Goal: Communication & Community: Answer question/provide support

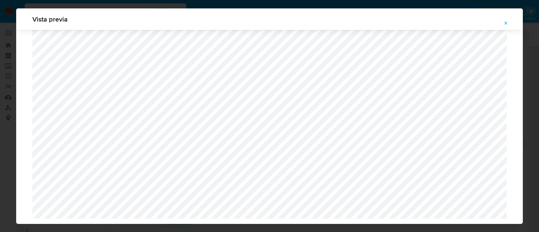
select select "10"
click at [509, 24] on button "Attachment preview" at bounding box center [506, 23] width 15 height 11
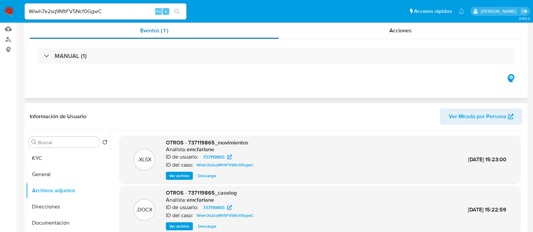
scroll to position [0, 0]
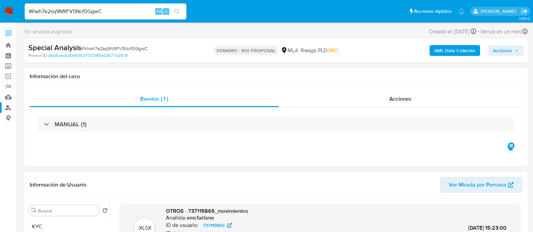
click at [6, 110] on link "Buscador de personas" at bounding box center [40, 107] width 80 height 10
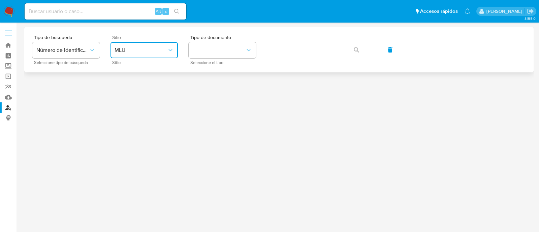
click at [131, 50] on span "MLU" at bounding box center [141, 50] width 53 height 7
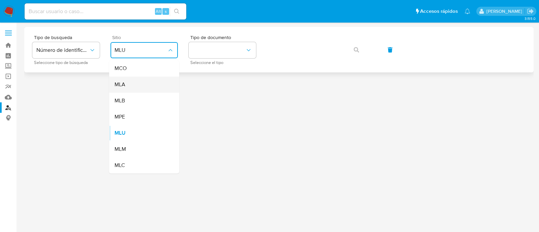
click at [147, 80] on div "MLA" at bounding box center [142, 84] width 55 height 16
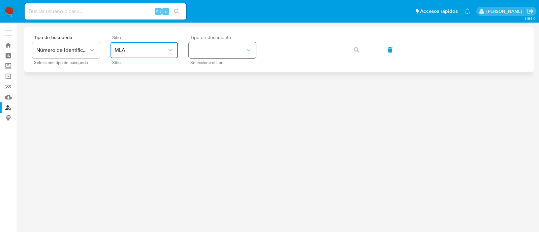
click at [230, 55] on button "identificationType" at bounding box center [222, 50] width 67 height 16
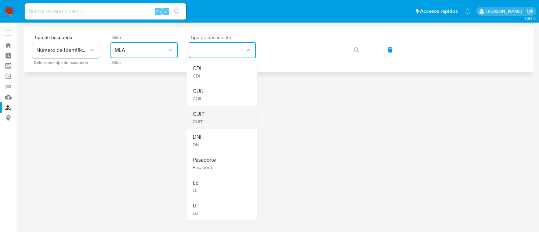
click at [225, 124] on div "CUIT CUIT" at bounding box center [220, 117] width 55 height 23
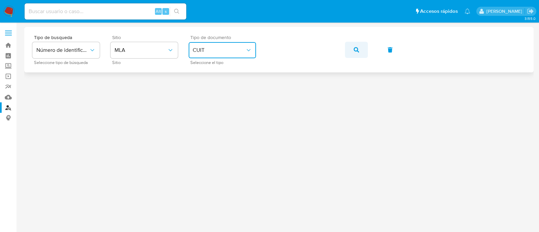
click at [361, 49] on button "button" at bounding box center [356, 50] width 23 height 16
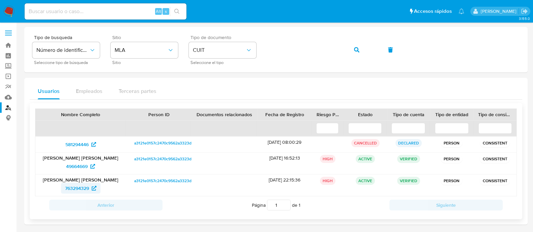
click at [82, 187] on span "763294329" at bounding box center [77, 188] width 24 height 11
click at [357, 48] on icon "button" at bounding box center [356, 49] width 5 height 5
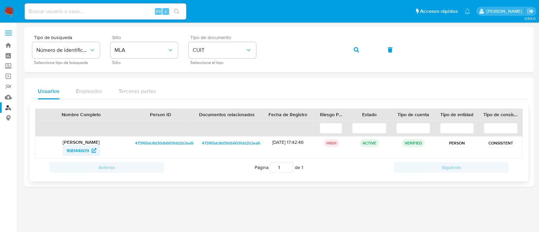
click at [72, 149] on span "168144609" at bounding box center [77, 150] width 23 height 11
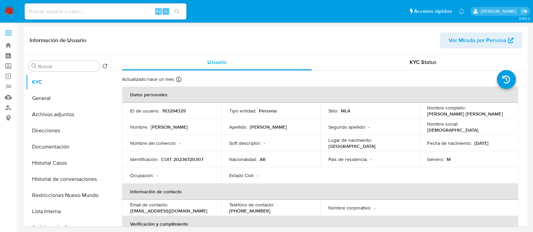
select select "10"
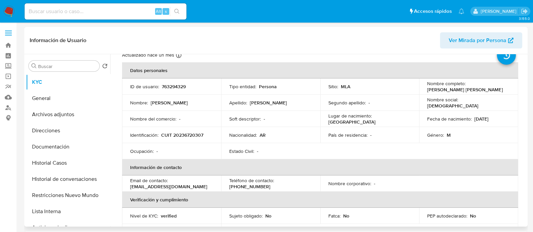
scroll to position [42, 0]
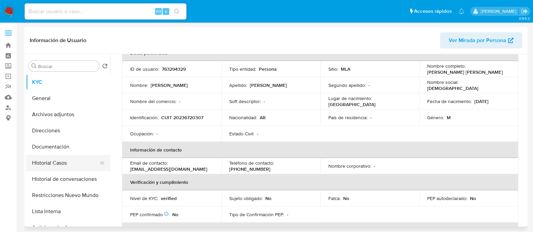
click at [68, 160] on button "Historial Casos" at bounding box center [65, 163] width 79 height 16
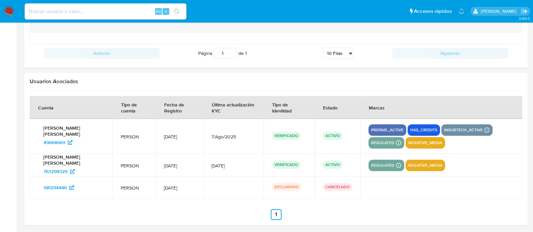
scroll to position [763, 0]
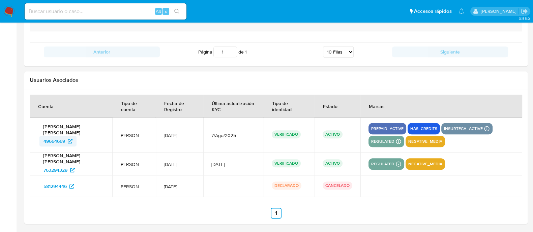
click at [58, 141] on span "49664669" at bounding box center [54, 141] width 22 height 11
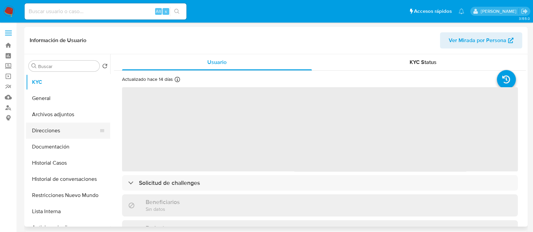
click at [71, 127] on button "Direcciones" at bounding box center [65, 131] width 79 height 16
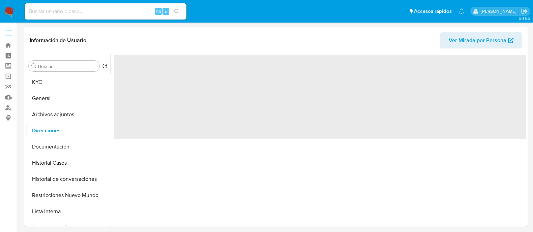
select select "10"
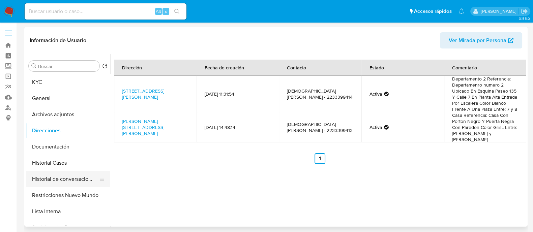
click at [75, 176] on button "Historial de conversaciones" at bounding box center [65, 179] width 79 height 16
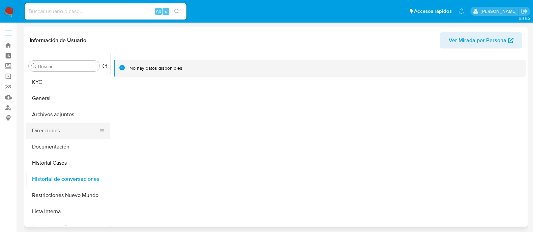
click at [65, 134] on button "Direcciones" at bounding box center [65, 131] width 79 height 16
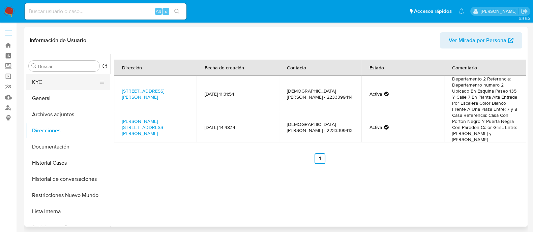
click at [55, 90] on button "KYC" at bounding box center [65, 82] width 79 height 16
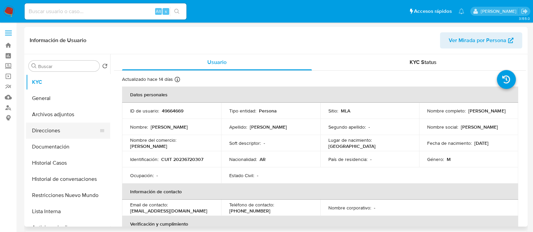
click at [59, 130] on button "Direcciones" at bounding box center [65, 131] width 79 height 16
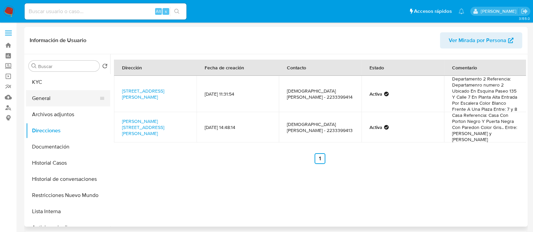
click at [62, 100] on button "General" at bounding box center [65, 98] width 79 height 16
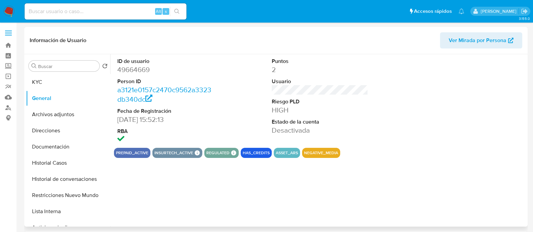
click at [145, 70] on dd "49664669" at bounding box center [165, 69] width 96 height 9
copy dd "49664669"
click at [87, 174] on button "Historial de conversaciones" at bounding box center [65, 179] width 79 height 16
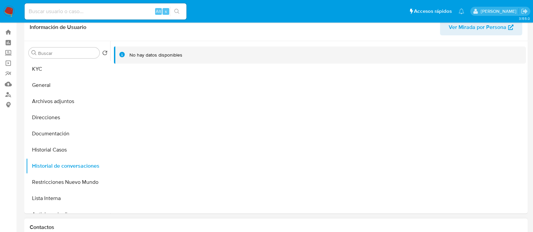
scroll to position [126, 0]
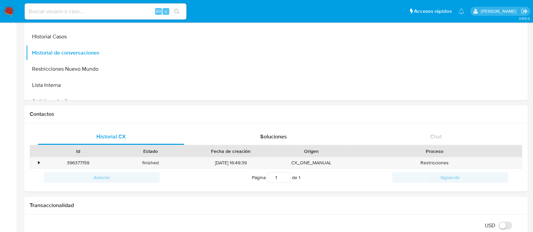
click at [84, 12] on input at bounding box center [106, 11] width 162 height 9
paste input "115087734"
click at [89, 11] on input "115087734" at bounding box center [106, 11] width 162 height 9
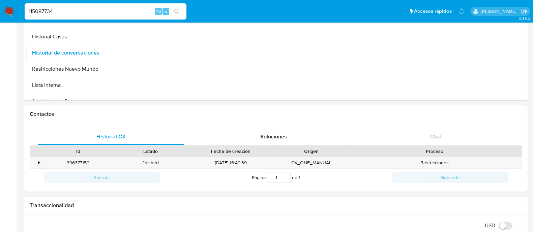
paste input
type input "115087734"
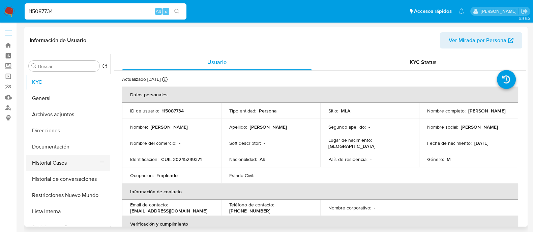
select select "10"
click at [81, 165] on button "Historial Casos" at bounding box center [65, 163] width 79 height 16
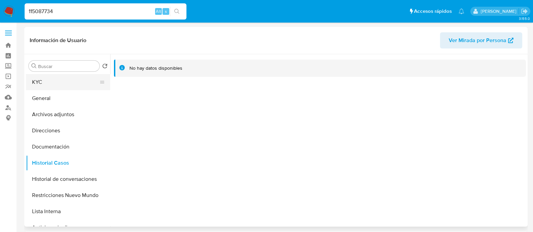
click at [71, 82] on button "KYC" at bounding box center [65, 82] width 79 height 16
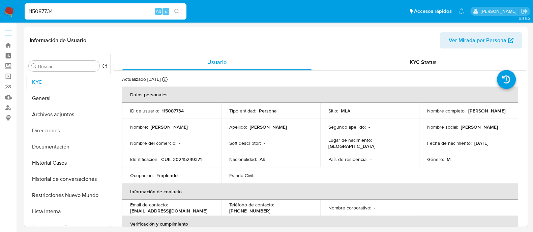
click at [104, 13] on input "115087734" at bounding box center [106, 11] width 162 height 9
paste input
click at [175, 10] on icon "search-icon" at bounding box center [176, 11] width 5 height 5
click at [122, 10] on input at bounding box center [106, 11] width 162 height 9
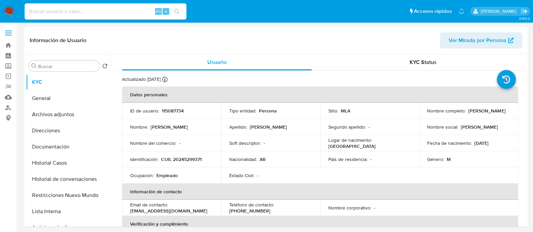
paste input "afoLRXVI1XQEmiHSleblZ4jQ"
type input "afoLRXVI1XQEmiHSleblZ4jQ"
drag, startPoint x: 179, startPoint y: 14, endPoint x: 174, endPoint y: 34, distance: 20.7
click at [178, 14] on button "search-icon" at bounding box center [177, 11] width 14 height 9
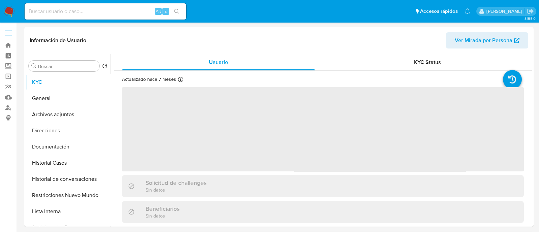
select select "10"
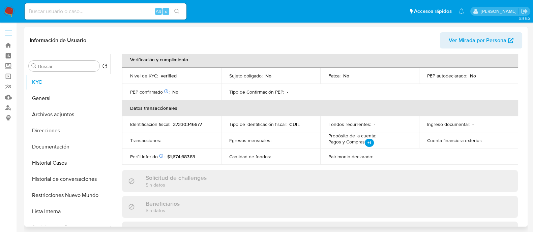
scroll to position [168, 0]
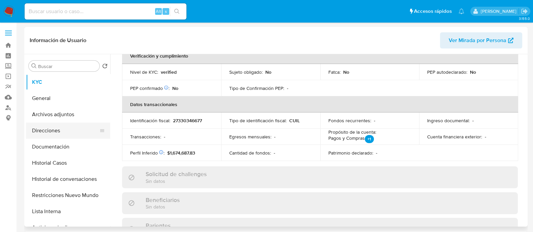
click at [56, 134] on button "Direcciones" at bounding box center [65, 131] width 79 height 16
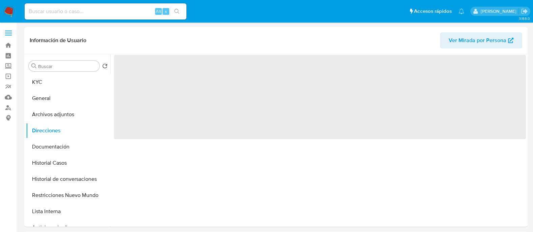
scroll to position [0, 0]
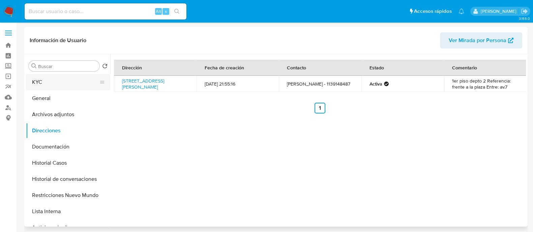
click at [71, 78] on button "KYC" at bounding box center [65, 82] width 79 height 16
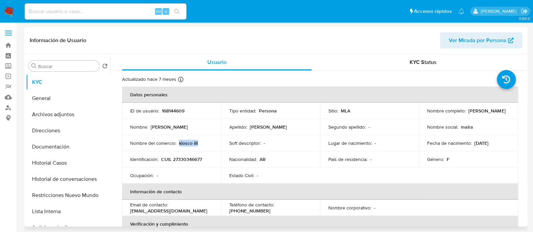
drag, startPoint x: 178, startPoint y: 144, endPoint x: 201, endPoint y: 144, distance: 23.2
click at [201, 144] on div "Nombre del comercio : kiosco lili" at bounding box center [171, 143] width 83 height 6
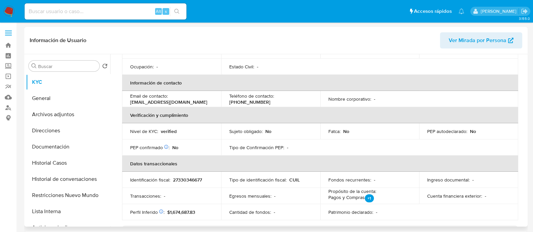
scroll to position [108, 0]
click at [57, 125] on button "Direcciones" at bounding box center [65, 131] width 79 height 16
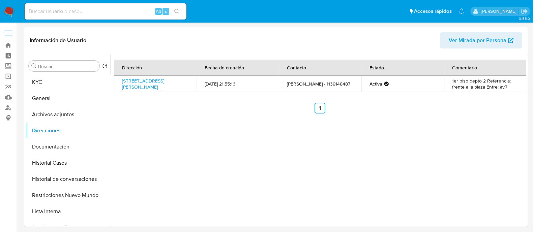
click at [102, 10] on input at bounding box center [106, 11] width 162 height 9
paste input "163081129"
type input "163081129"
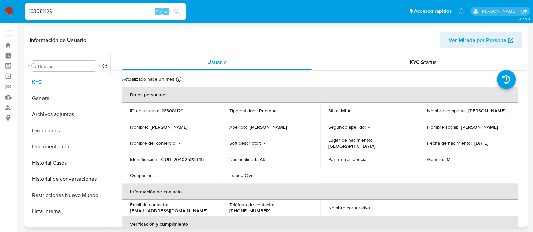
select select "10"
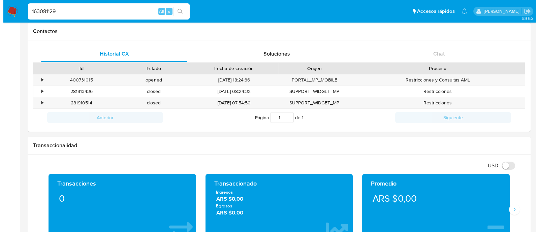
scroll to position [211, 0]
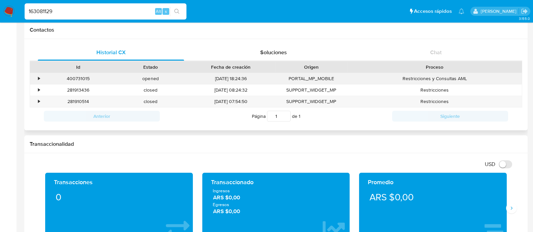
click at [39, 77] on div "•" at bounding box center [39, 78] width 2 height 6
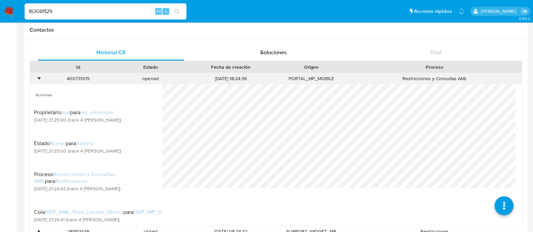
click at [39, 77] on div "•" at bounding box center [39, 78] width 2 height 6
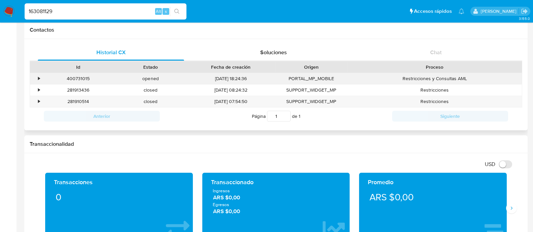
click at [38, 77] on div "•" at bounding box center [39, 78] width 2 height 6
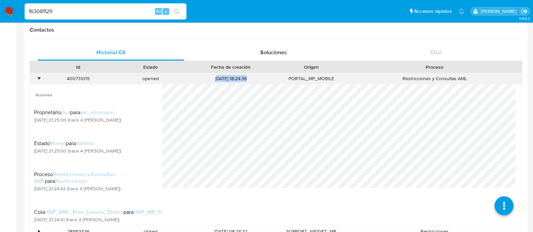
drag, startPoint x: 211, startPoint y: 81, endPoint x: 267, endPoint y: 81, distance: 56.3
click at [266, 81] on div "17/08/2025 18:24:36" at bounding box center [231, 78] width 88 height 11
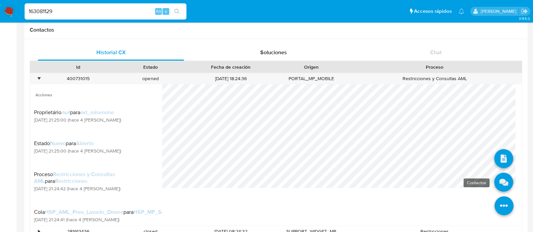
click at [495, 177] on icon at bounding box center [503, 182] width 19 height 19
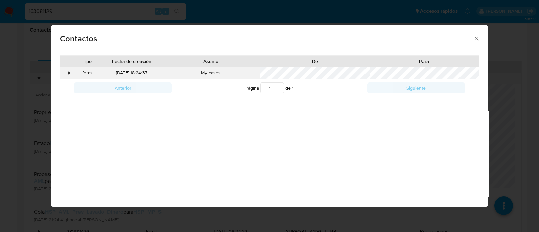
click at [66, 74] on div "•" at bounding box center [66, 72] width 12 height 11
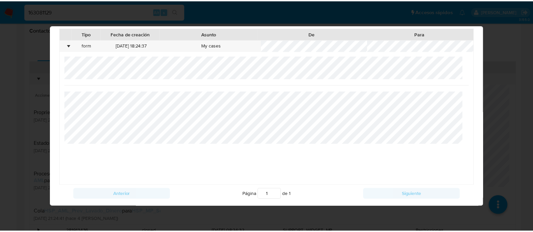
scroll to position [28, 0]
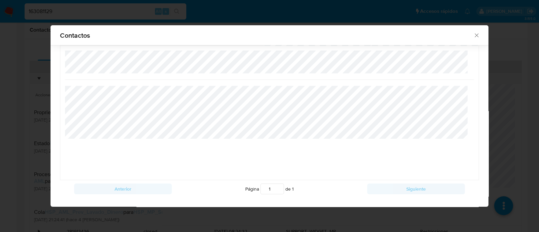
drag, startPoint x: 470, startPoint y: 27, endPoint x: 473, endPoint y: 38, distance: 11.4
click at [473, 27] on div at bounding box center [479, 28] width 12 height 11
click at [473, 38] on icon "close" at bounding box center [476, 35] width 7 height 7
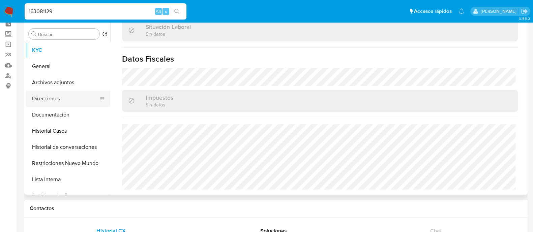
scroll to position [0, 0]
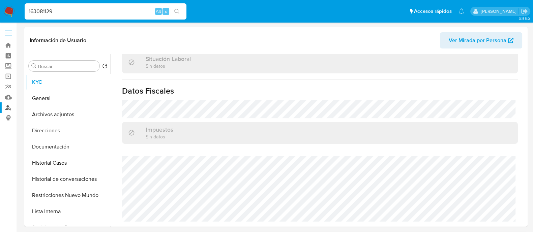
click at [5, 110] on link "Buscador de personas" at bounding box center [40, 107] width 80 height 10
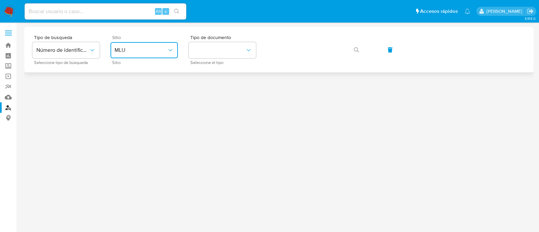
click at [125, 52] on span "MLU" at bounding box center [141, 50] width 53 height 7
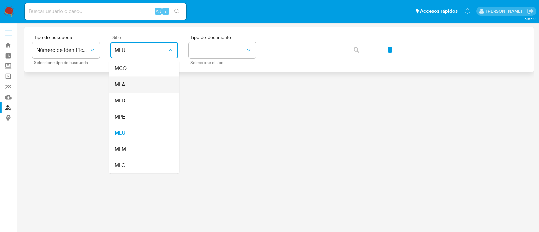
click at [139, 83] on div "MLA" at bounding box center [142, 84] width 55 height 16
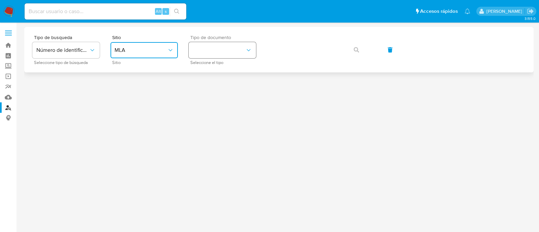
click at [209, 51] on button "identificationType" at bounding box center [222, 50] width 67 height 16
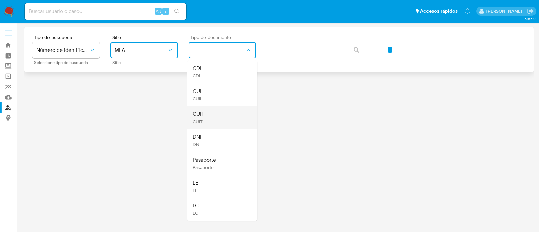
drag, startPoint x: 216, startPoint y: 115, endPoint x: 282, endPoint y: 60, distance: 86.2
click at [216, 115] on div "CUIT CUIT" at bounding box center [220, 117] width 55 height 23
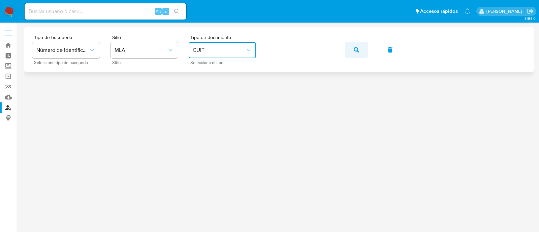
click at [355, 48] on icon "button" at bounding box center [356, 49] width 5 height 5
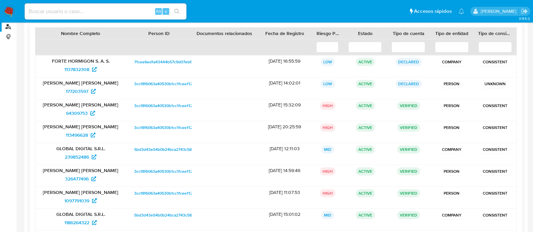
scroll to position [84, 0]
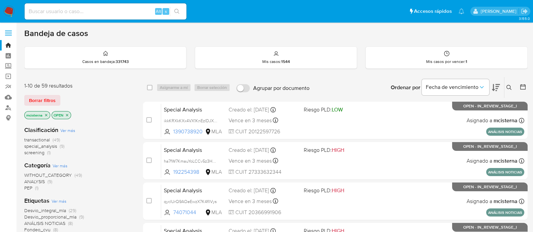
click at [114, 12] on input at bounding box center [106, 11] width 162 height 9
paste input "afoLRXVI1XQEmiHSleblZ4jQ"
type input "afoLRXVI1XQEmiHSleblZ4jQ"
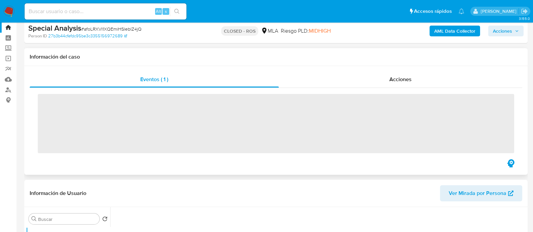
scroll to position [84, 0]
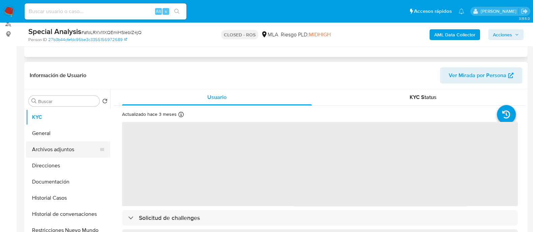
click at [73, 154] on button "Archivos adjuntos" at bounding box center [65, 150] width 79 height 16
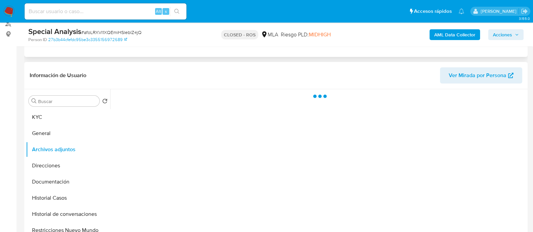
select select "10"
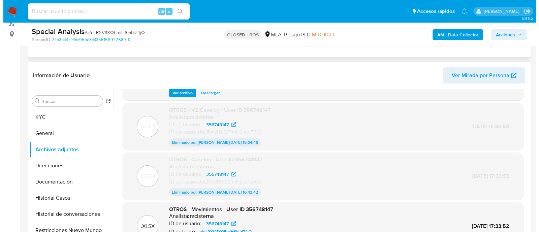
scroll to position [0, 0]
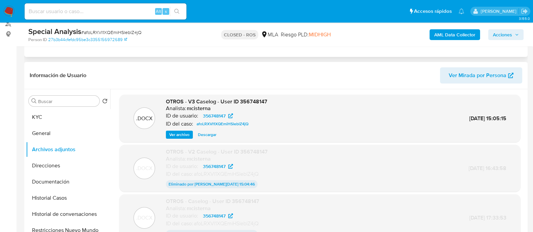
click at [175, 131] on span "Ver archivo" at bounding box center [179, 134] width 20 height 7
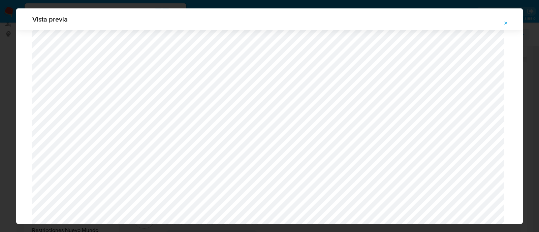
scroll to position [703, 0]
drag, startPoint x: 507, startPoint y: 23, endPoint x: 266, endPoint y: 23, distance: 240.9
click at [507, 23] on icon "Attachment preview" at bounding box center [505, 23] width 5 height 5
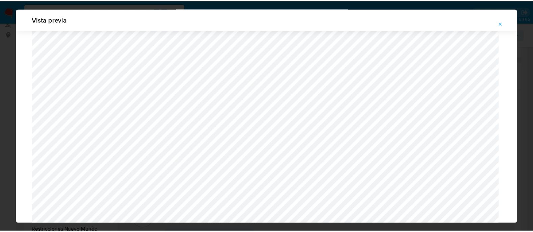
scroll to position [22, 0]
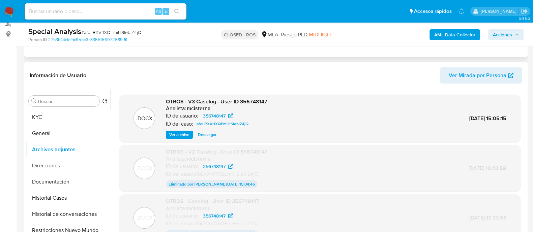
click at [141, 8] on input at bounding box center [106, 11] width 162 height 9
paste input "chHpteVuluuKpZcZymsLJtA8"
type input "chHpteVuluuKpZcZymsLJtA8"
click at [176, 12] on icon "search-icon" at bounding box center [176, 11] width 5 height 5
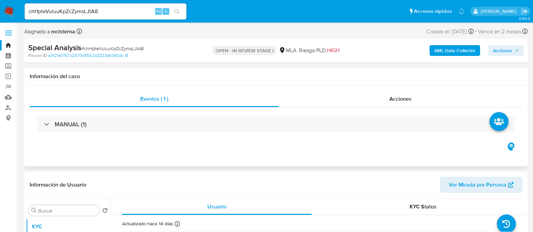
select select "10"
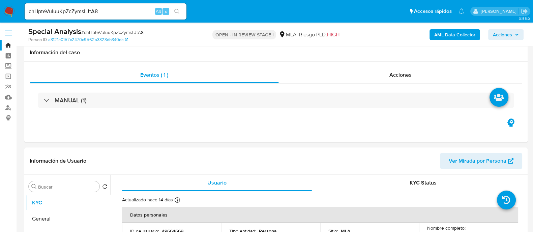
scroll to position [168, 0]
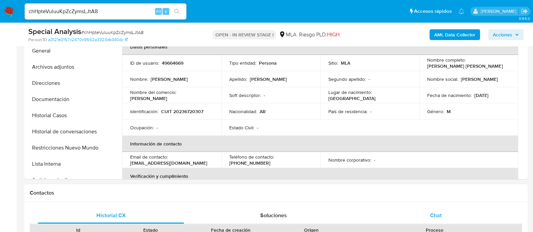
click at [421, 213] on div "Chat" at bounding box center [436, 216] width 146 height 16
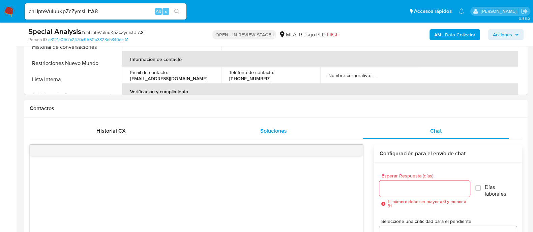
scroll to position [126, 0]
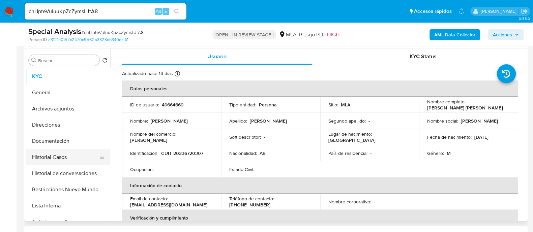
click at [45, 154] on button "Historial Casos" at bounding box center [65, 157] width 79 height 16
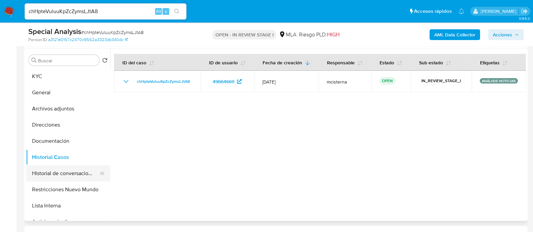
click at [82, 178] on button "Historial de conversaciones" at bounding box center [65, 173] width 79 height 16
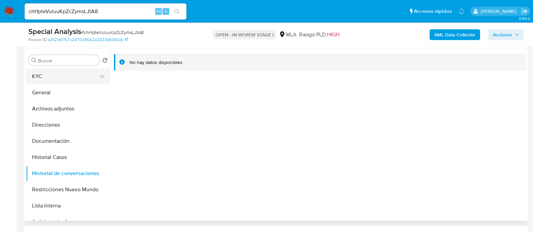
click at [78, 82] on button "KYC" at bounding box center [65, 76] width 79 height 16
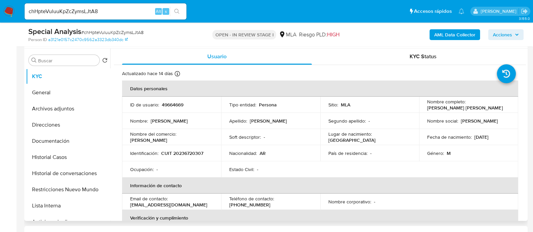
drag, startPoint x: 424, startPoint y: 108, endPoint x: 490, endPoint y: 108, distance: 66.0
click at [490, 108] on td "Nombre completo : Christian Adalberto Holtkamp" at bounding box center [468, 105] width 99 height 16
copy p "Christian Adalberto Holtkamp"
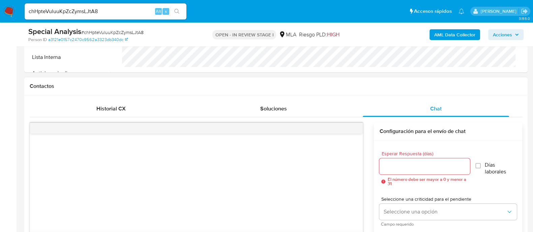
scroll to position [337, 0]
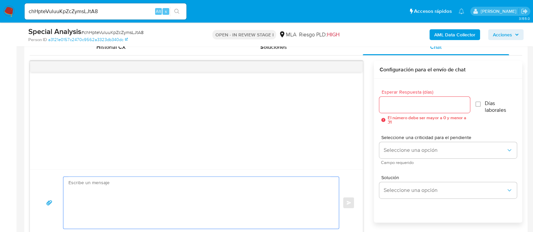
click at [239, 188] on textarea at bounding box center [199, 203] width 262 height 52
paste textarea "Hola Christian Adalberto Holtkamp En función de las operaciones registradas en …"
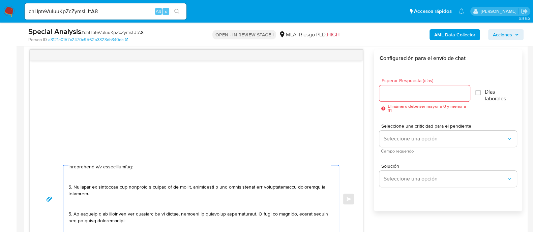
scroll to position [0, 0]
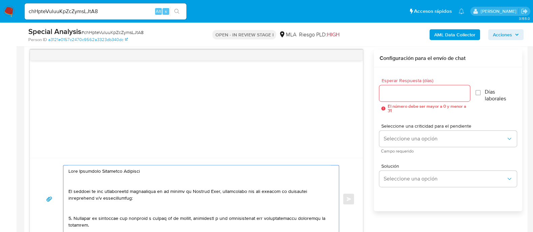
click at [238, 182] on textarea at bounding box center [199, 198] width 262 height 67
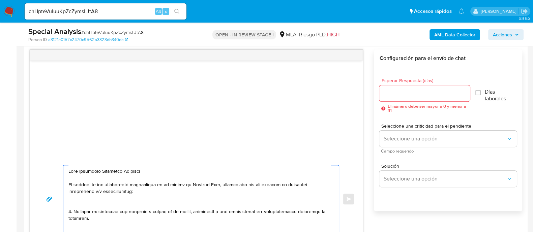
click at [166, 196] on textarea at bounding box center [199, 198] width 262 height 67
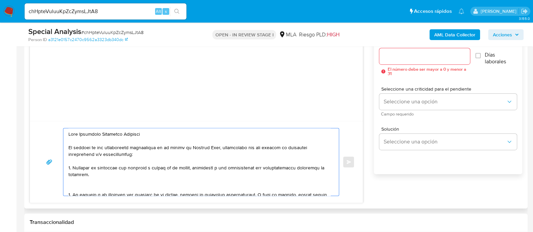
scroll to position [432, 0]
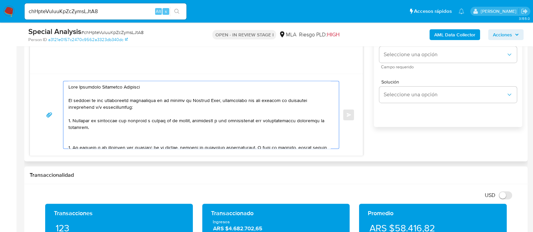
click at [108, 134] on textarea at bounding box center [199, 114] width 262 height 67
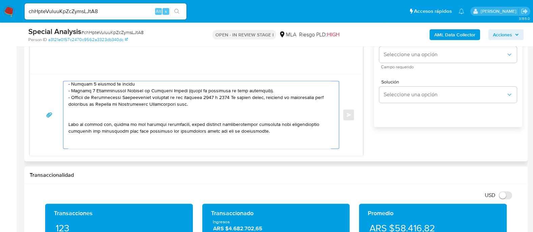
scroll to position [42, 0]
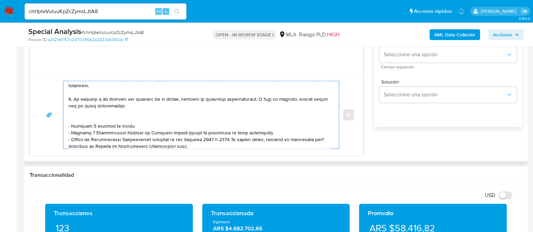
click at [123, 115] on textarea at bounding box center [199, 114] width 262 height 67
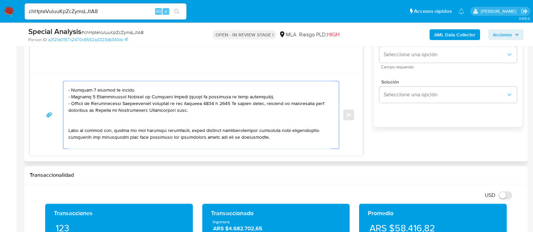
scroll to position [84, 0]
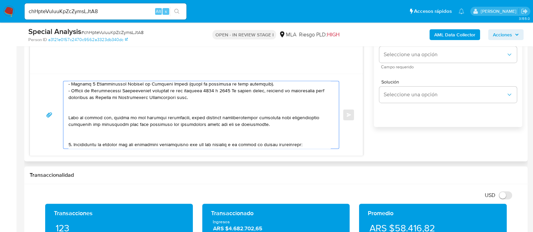
click at [116, 109] on textarea at bounding box center [199, 114] width 262 height 67
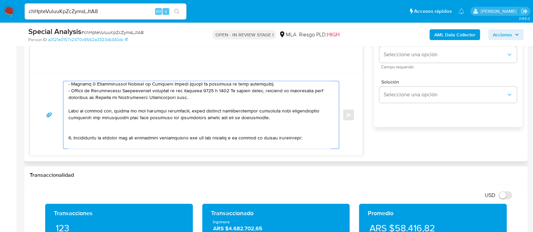
click at [112, 132] on textarea at bounding box center [199, 114] width 262 height 67
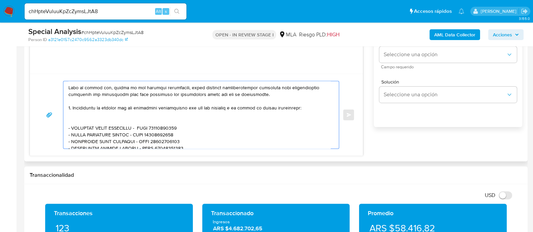
scroll to position [126, 0]
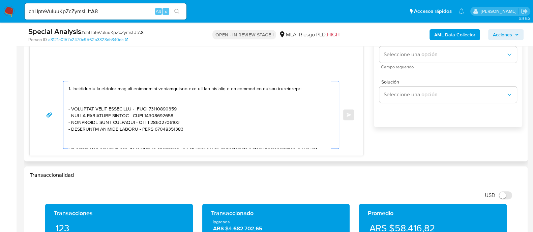
click at [104, 98] on textarea at bounding box center [199, 114] width 262 height 67
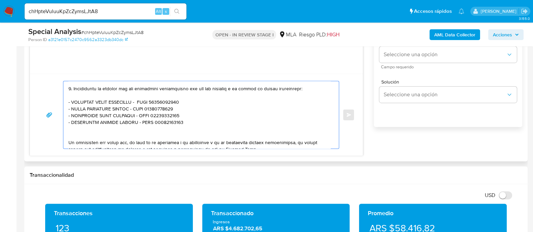
click at [103, 130] on textarea at bounding box center [199, 114] width 262 height 67
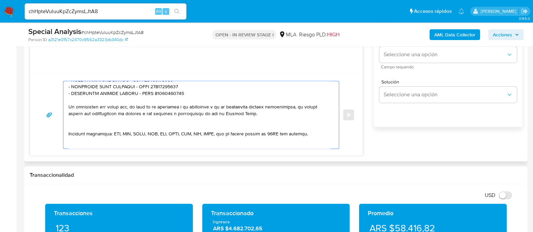
scroll to position [168, 0]
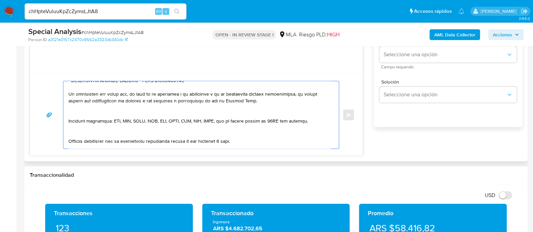
click at [101, 113] on textarea at bounding box center [199, 114] width 262 height 67
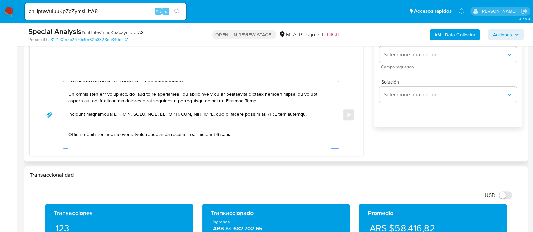
click at [96, 124] on textarea at bounding box center [199, 114] width 262 height 67
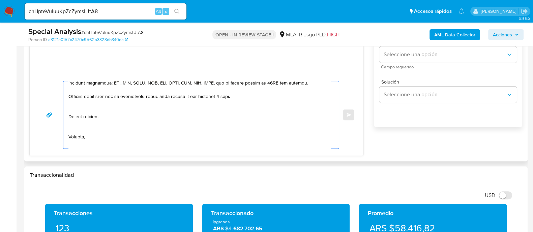
scroll to position [211, 0]
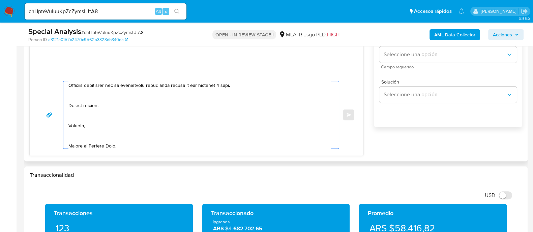
click at [93, 96] on textarea at bounding box center [199, 114] width 262 height 67
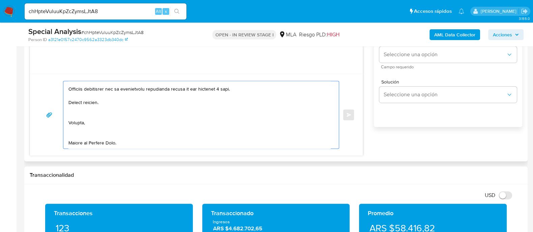
click at [86, 107] on textarea at bounding box center [199, 114] width 262 height 67
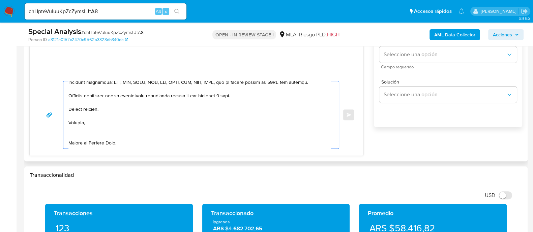
click at [83, 124] on textarea at bounding box center [199, 114] width 262 height 67
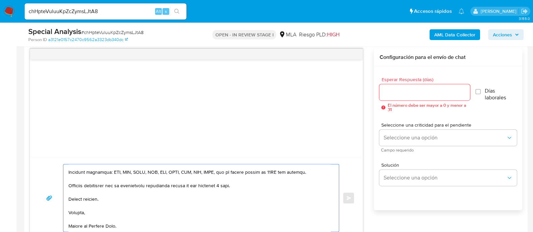
scroll to position [348, 0]
type textarea "Hola Christian Adalberto Holtkamp En función de las operaciones registradas en …"
click at [392, 89] on input "Esperar Respuesta (días)" at bounding box center [424, 93] width 90 height 9
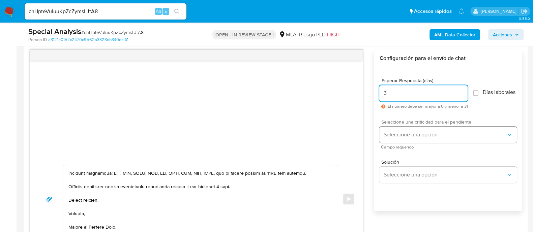
type input "3"
click at [430, 135] on span "Seleccione una opción" at bounding box center [444, 134] width 123 height 7
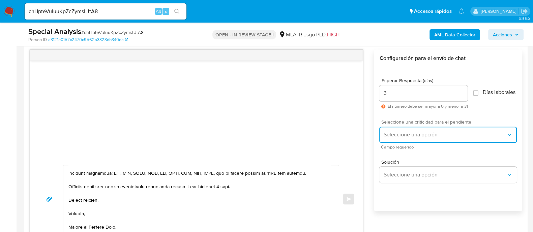
click at [408, 138] on span "Seleccione una opción" at bounding box center [444, 134] width 123 height 7
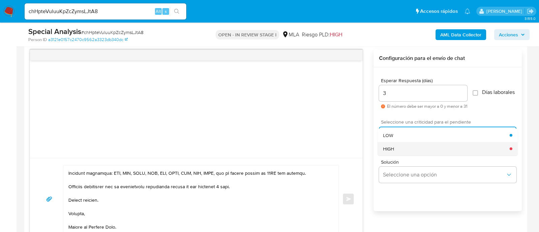
click at [408, 151] on div "HIGH" at bounding box center [446, 148] width 127 height 13
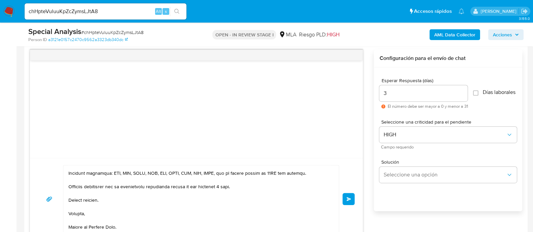
click at [347, 197] on span "Enviar" at bounding box center [348, 199] width 5 height 4
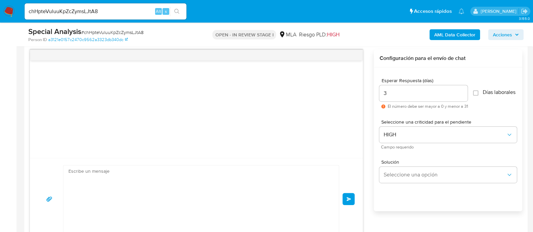
scroll to position [241, 0]
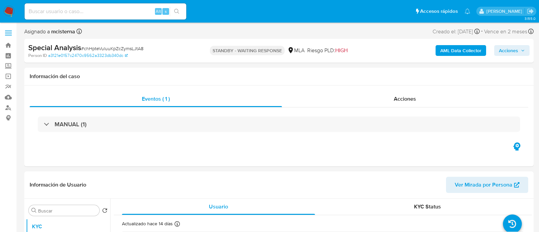
select select "10"
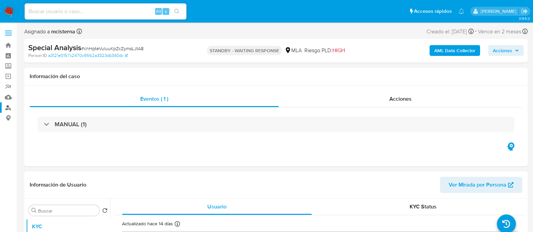
click at [4, 109] on link "Buscador de personas" at bounding box center [40, 107] width 80 height 10
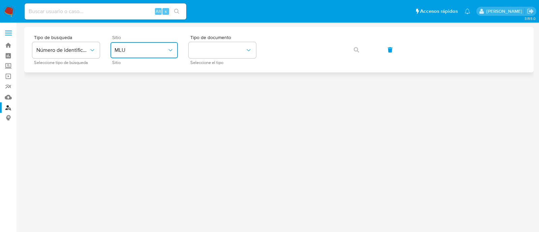
click at [131, 48] on span "MLU" at bounding box center [141, 50] width 53 height 7
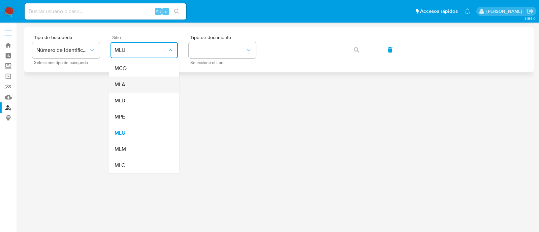
click at [141, 84] on div "MLA" at bounding box center [142, 84] width 55 height 16
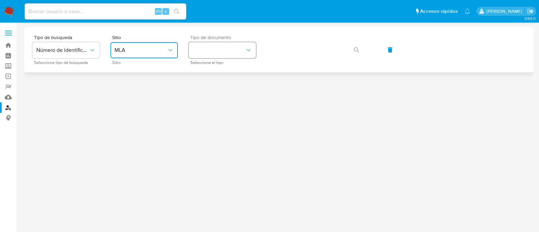
click at [227, 56] on button "identificationType" at bounding box center [222, 50] width 67 height 16
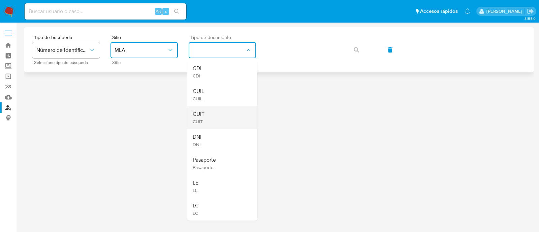
click at [225, 122] on div "CUIT CUIT" at bounding box center [220, 117] width 55 height 23
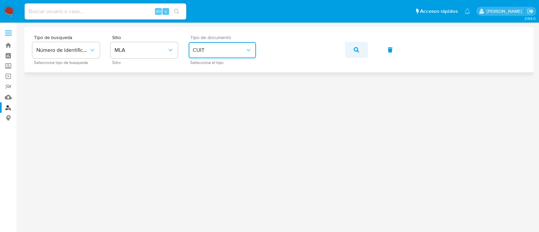
click at [360, 47] on button "button" at bounding box center [356, 50] width 23 height 16
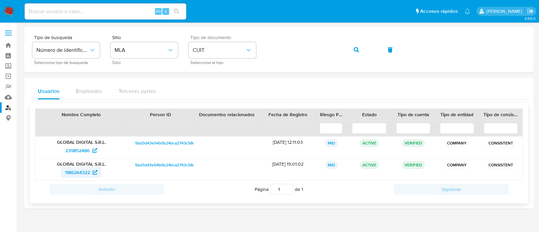
click at [89, 172] on span "1186264322" at bounding box center [77, 172] width 25 height 11
click at [86, 151] on span "239852486" at bounding box center [77, 150] width 24 height 11
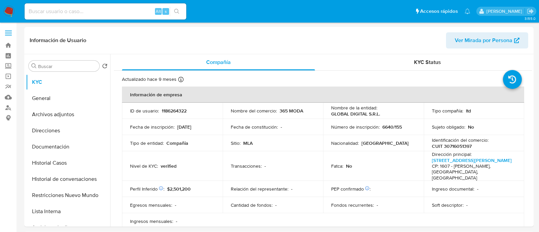
select select "10"
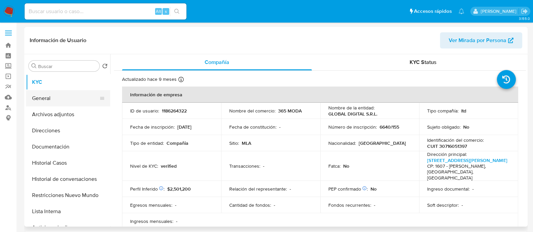
click at [81, 102] on button "General" at bounding box center [65, 98] width 79 height 16
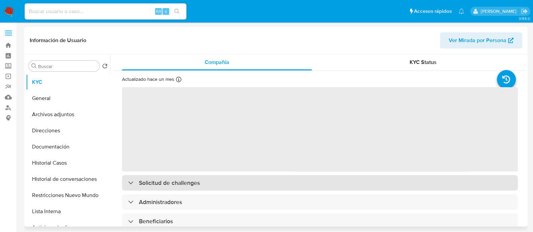
select select "10"
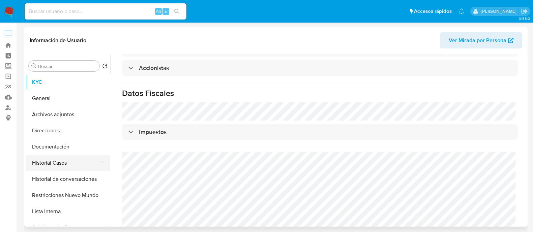
click at [76, 164] on button "Historial Casos" at bounding box center [65, 163] width 79 height 16
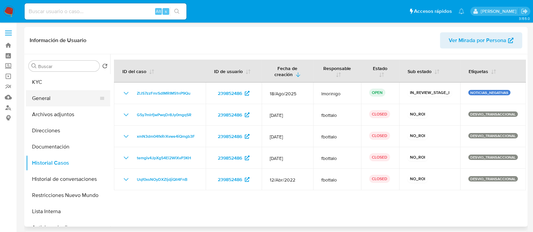
click at [79, 100] on button "General" at bounding box center [65, 98] width 79 height 16
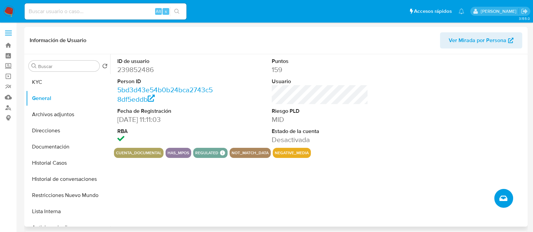
click at [500, 195] on icon "Crear caso manual" at bounding box center [503, 198] width 8 height 8
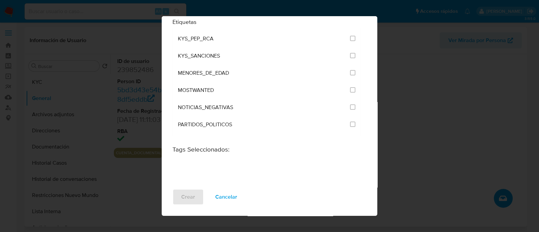
scroll to position [630, 0]
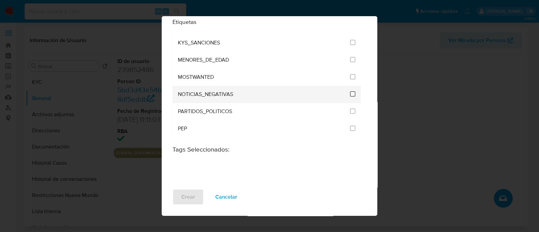
click at [350, 91] on input "2450" at bounding box center [352, 93] width 5 height 5
checkbox input "true"
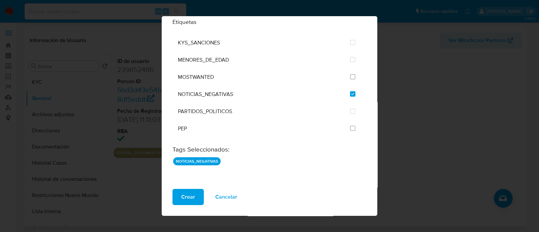
click at [189, 198] on span "Crear" at bounding box center [188, 197] width 14 height 15
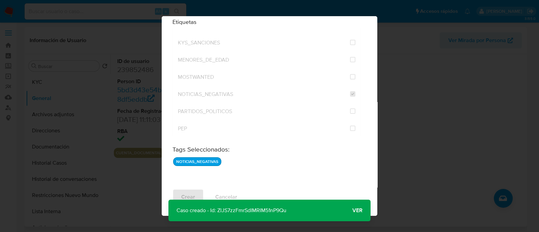
click at [354, 211] on span "Ver" at bounding box center [357, 211] width 10 height 0
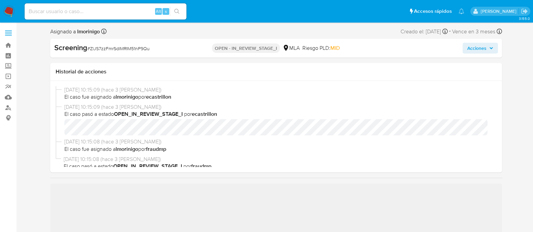
select select "10"
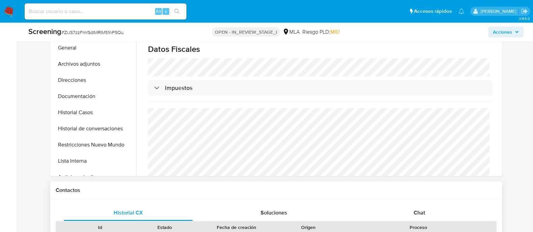
scroll to position [35, 0]
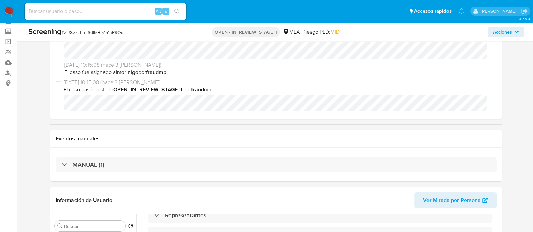
click at [499, 34] on span "Acciones" at bounding box center [502, 32] width 19 height 11
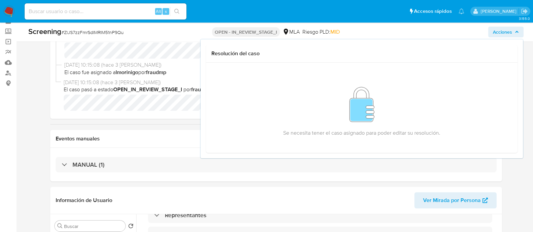
click at [163, 145] on div "Eventos manuales" at bounding box center [275, 139] width 451 height 18
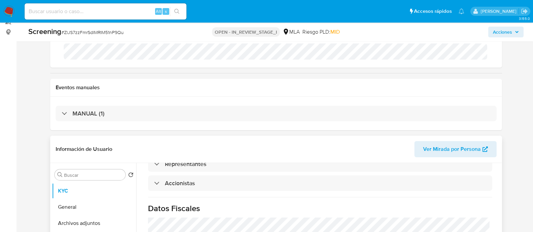
scroll to position [168, 0]
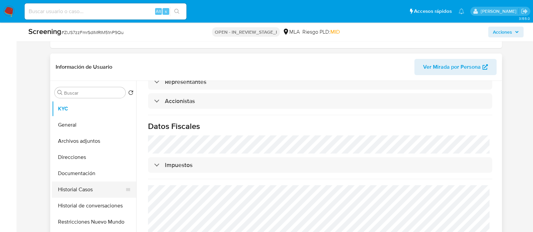
drag, startPoint x: 113, startPoint y: 192, endPoint x: 133, endPoint y: 193, distance: 20.6
click at [113, 192] on button "Historial Casos" at bounding box center [91, 190] width 79 height 16
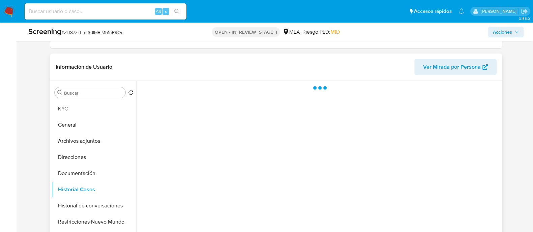
scroll to position [0, 0]
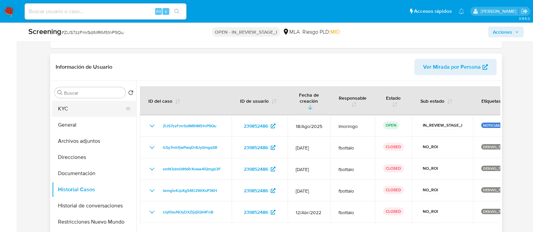
click at [89, 112] on button "KYC" at bounding box center [91, 109] width 79 height 16
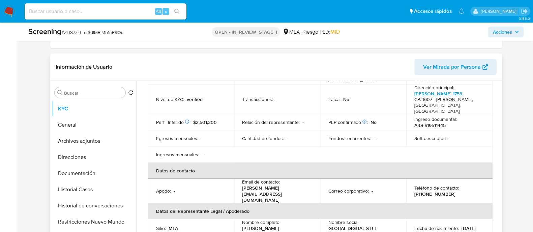
scroll to position [126, 0]
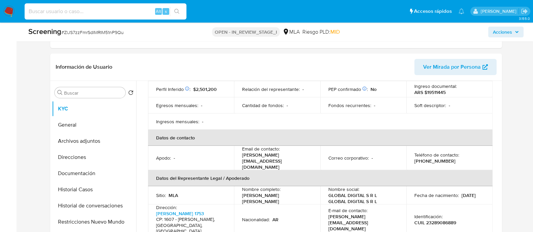
click at [136, 14] on input at bounding box center [106, 11] width 162 height 9
paste input "65000655"
type input "65000655"
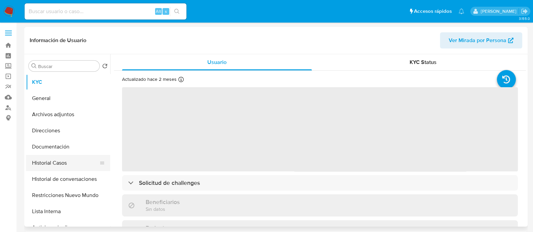
click at [62, 166] on button "Historial Casos" at bounding box center [65, 163] width 79 height 16
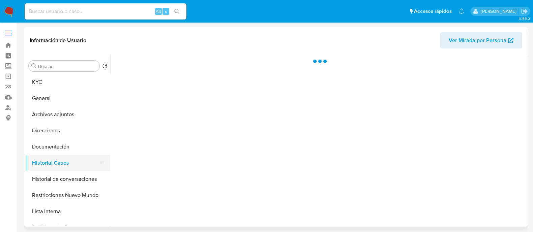
select select "10"
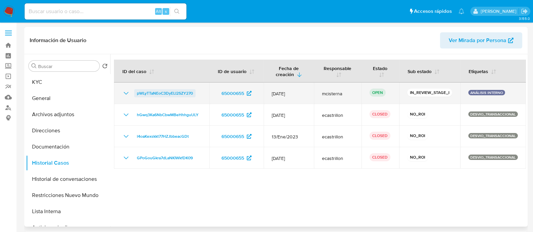
click at [177, 95] on span "pWLyTTaNEoC3DyELI2SZY270" at bounding box center [165, 93] width 56 height 8
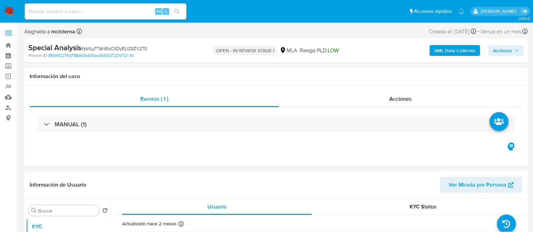
select select "10"
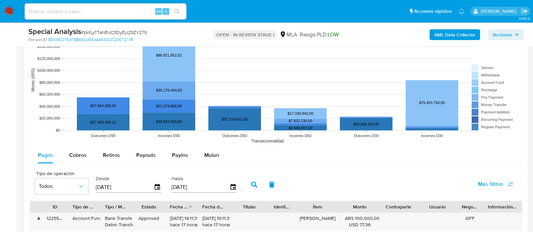
scroll to position [631, 0]
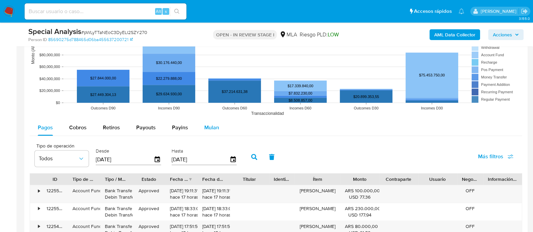
click at [204, 134] on div "Mulan" at bounding box center [211, 128] width 15 height 16
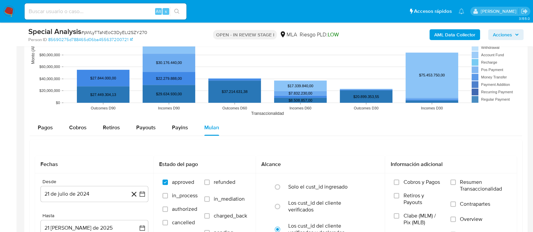
scroll to position [674, 0]
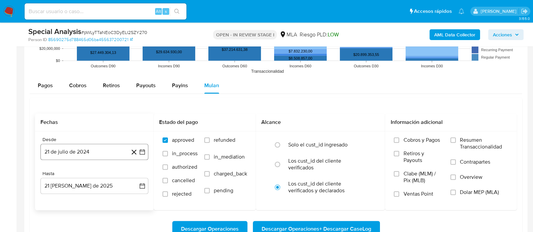
click at [102, 157] on button "21 de julio de 2024" at bounding box center [94, 152] width 108 height 16
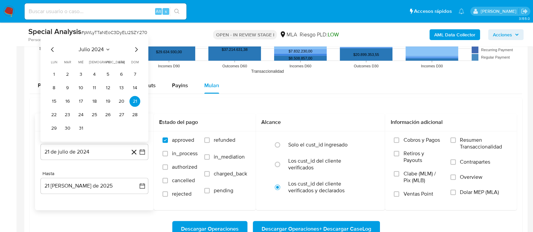
click at [135, 53] on div "julio 2024 julio 2024 lun lunes mar martes mié miércoles jue jueves vie viernes…" at bounding box center [95, 89] width 92 height 88
click at [134, 51] on icon "Mes siguiente" at bounding box center [136, 49] width 8 height 8
click at [50, 52] on icon "Mes anterior" at bounding box center [53, 49] width 8 height 8
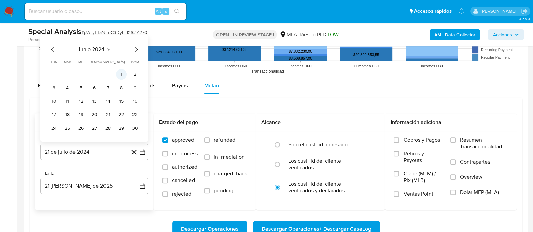
click at [121, 69] on button "1" at bounding box center [121, 74] width 11 height 11
click at [121, 69] on rect at bounding box center [276, 10] width 492 height 135
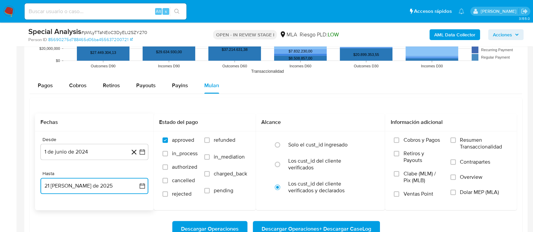
click at [96, 186] on button "21 [PERSON_NAME] de 2025" at bounding box center [94, 186] width 108 height 16
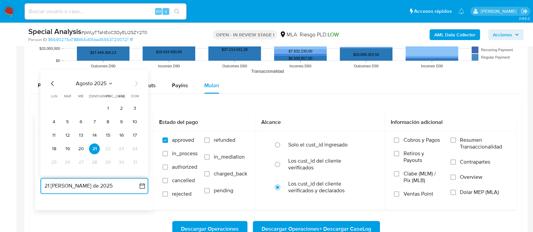
click at [56, 82] on icon "Mes anterior" at bounding box center [53, 84] width 8 height 8
click at [53, 82] on icon "Mes anterior" at bounding box center [53, 84] width 8 height 8
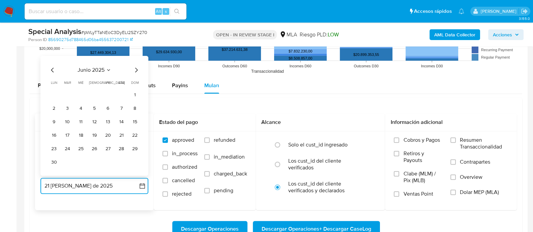
click at [52, 71] on icon "Mes anterior" at bounding box center [52, 70] width 3 height 5
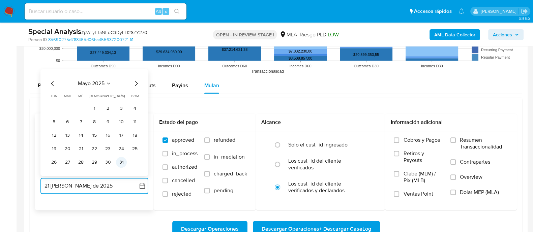
click at [124, 163] on button "31" at bounding box center [121, 162] width 11 height 11
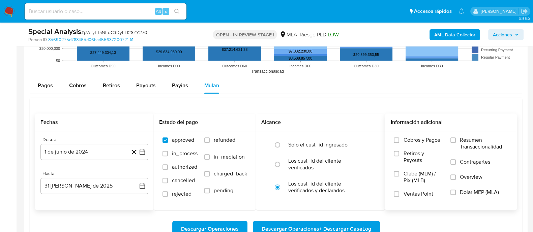
click at [463, 190] on span "Dolar MEP (MLA)" at bounding box center [479, 192] width 39 height 7
click at [456, 190] on input "Dolar MEP (MLA)" at bounding box center [452, 192] width 5 height 5
click at [478, 191] on span "Dolar MEP (MLA)" at bounding box center [479, 192] width 39 height 7
click at [456, 191] on input "Dolar MEP (MLA)" at bounding box center [452, 192] width 5 height 5
click at [371, 223] on button "Descargar Operaciones + Descargar CaseLog" at bounding box center [316, 229] width 127 height 16
